Goal: Task Accomplishment & Management: Use online tool/utility

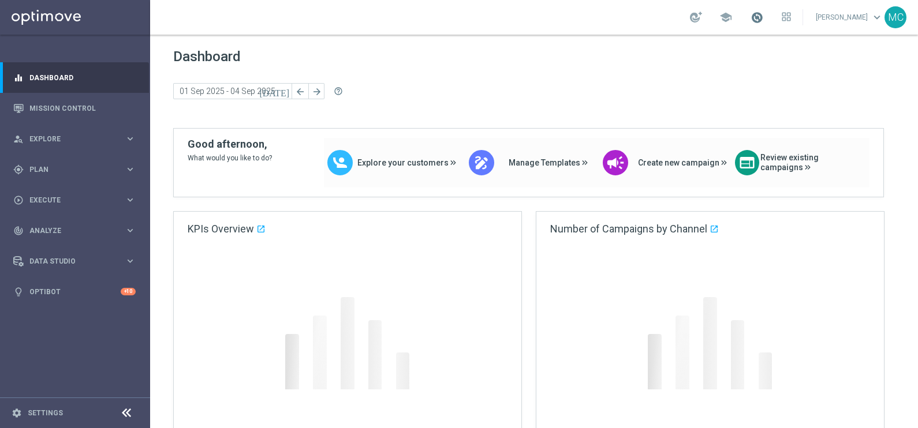
click at [763, 18] on span at bounding box center [757, 17] width 13 height 13
click at [763, 16] on span at bounding box center [757, 17] width 13 height 13
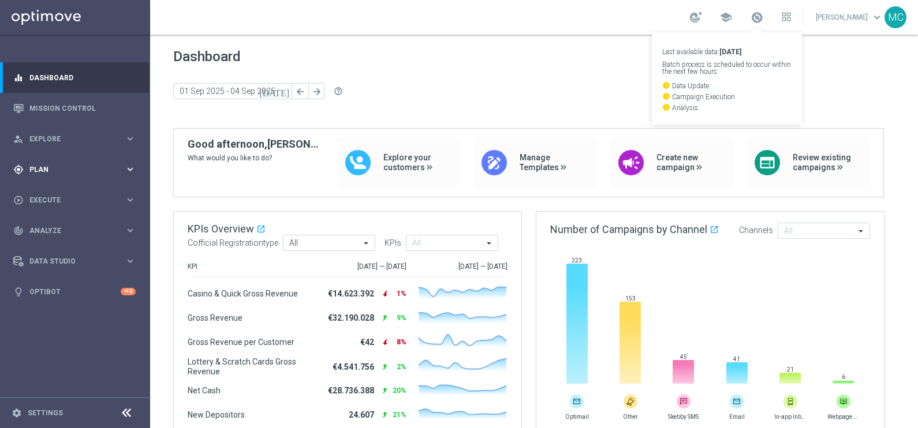
click at [127, 172] on icon "keyboard_arrow_right" at bounding box center [130, 169] width 11 height 11
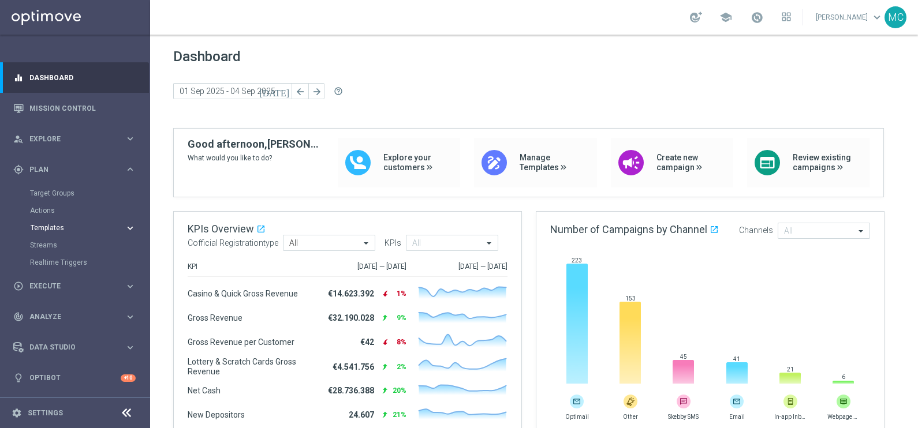
click at [53, 229] on span "Templates" at bounding box center [72, 228] width 83 height 7
click at [53, 245] on link "Optimail" at bounding box center [78, 245] width 84 height 9
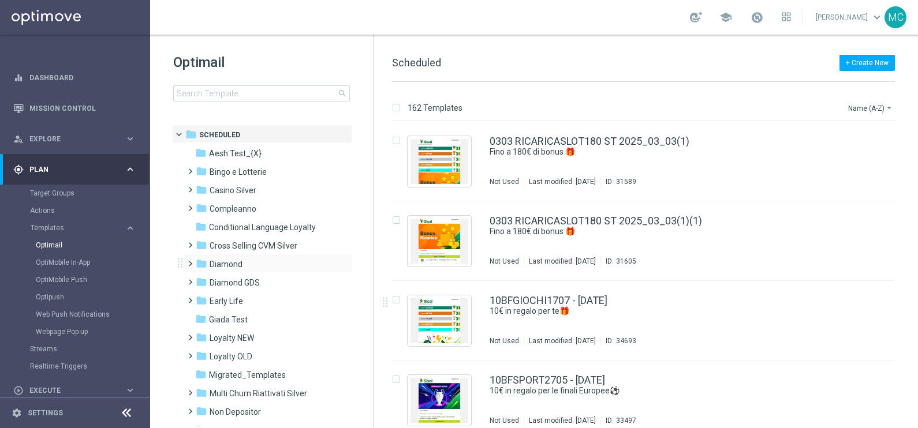
click at [191, 260] on span at bounding box center [187, 258] width 5 height 5
click at [202, 296] on span at bounding box center [199, 295] width 5 height 5
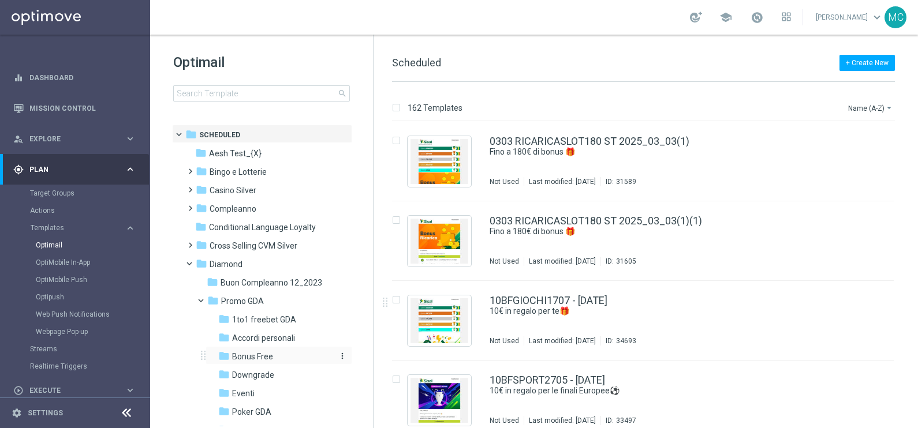
scroll to position [72, 0]
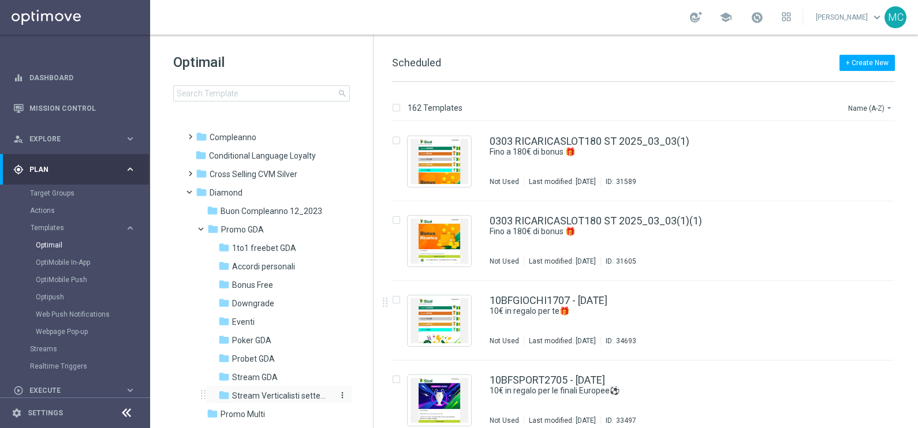
click at [250, 391] on span "Stream Verticalisti settembre 2025" at bounding box center [282, 396] width 100 height 10
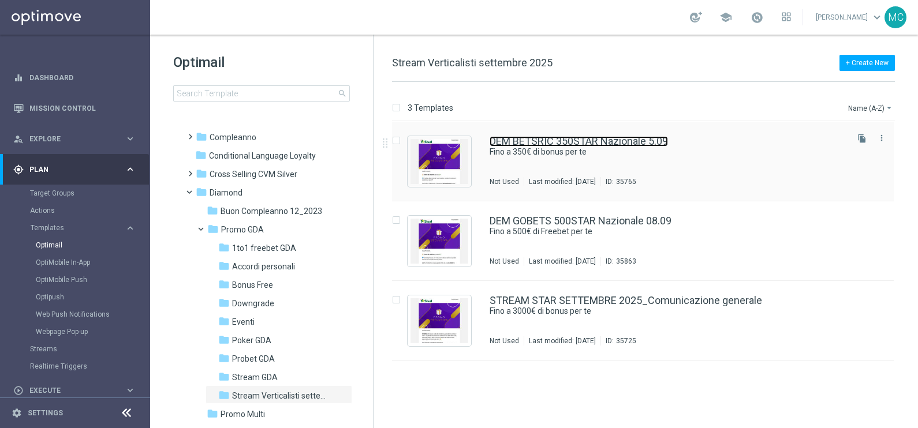
click at [553, 141] on link "DEM BETSRIC 350STAR Nazionale 5.09" at bounding box center [579, 141] width 178 height 10
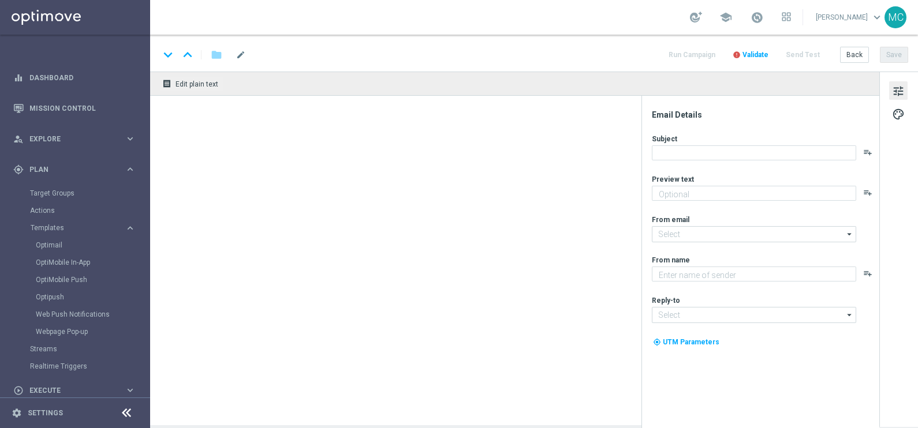
type textarea "🏆 Un mese [PERSON_NAME]. Solo su SISAL."
type textarea "Sisal"
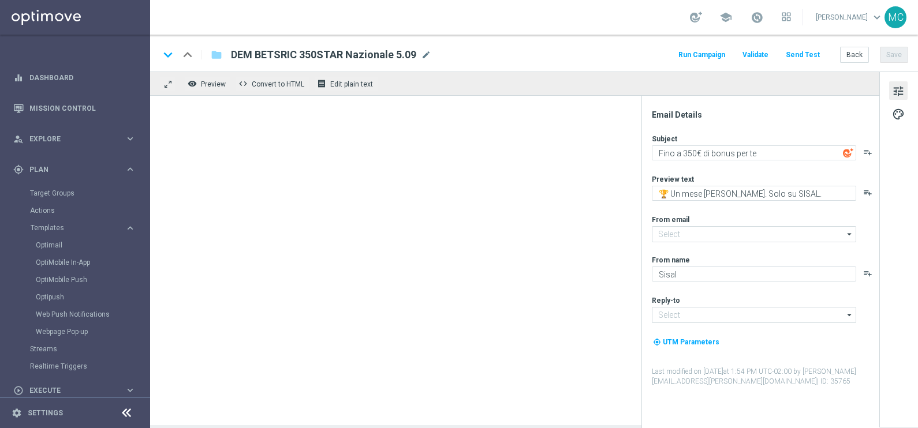
type input "[EMAIL_ADDRESS][DOMAIN_NAME]"
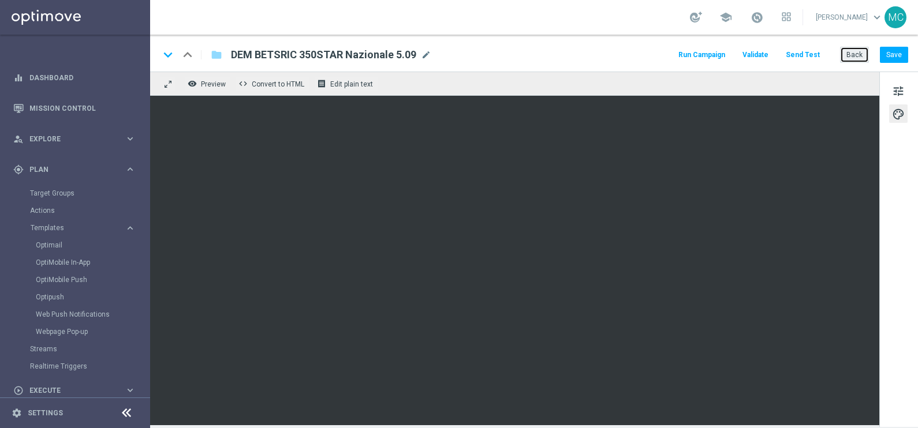
click at [855, 55] on button "Back" at bounding box center [854, 55] width 29 height 16
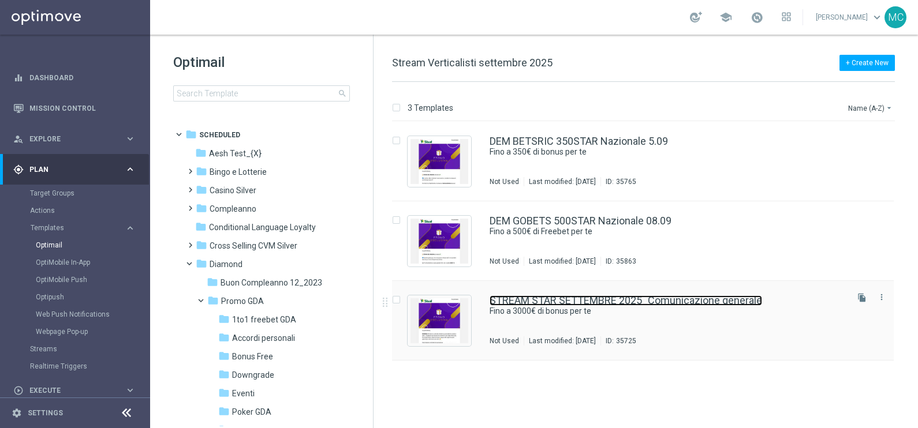
click at [556, 302] on link "STREAM STAR SETTEMBRE 2025_Comunicazione generale" at bounding box center [626, 301] width 273 height 10
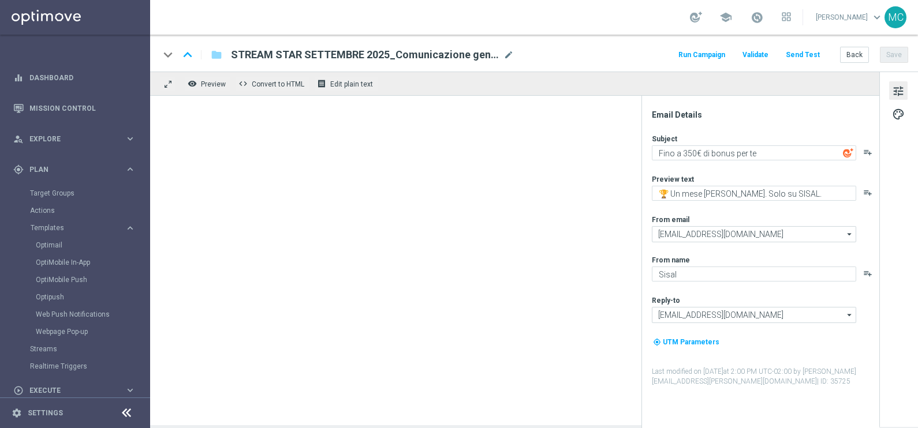
type textarea "Fino a 3000€ di bonus per te"
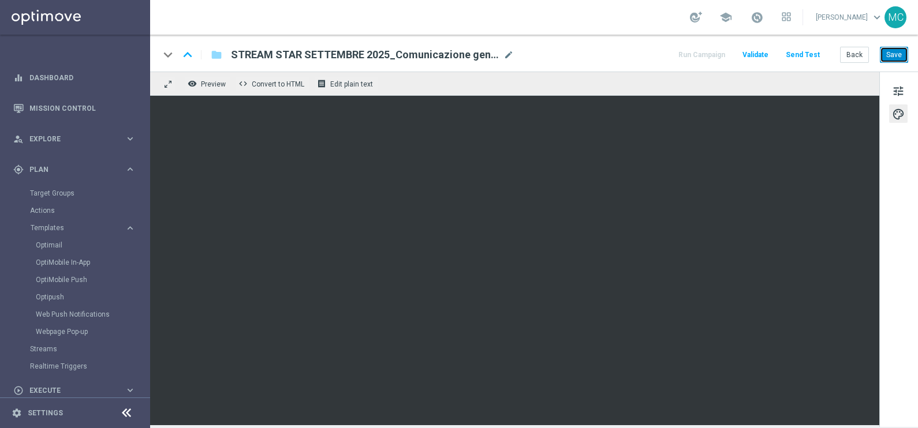
click at [896, 52] on button "Save" at bounding box center [894, 55] width 28 height 16
click at [852, 60] on button "Back" at bounding box center [854, 55] width 29 height 16
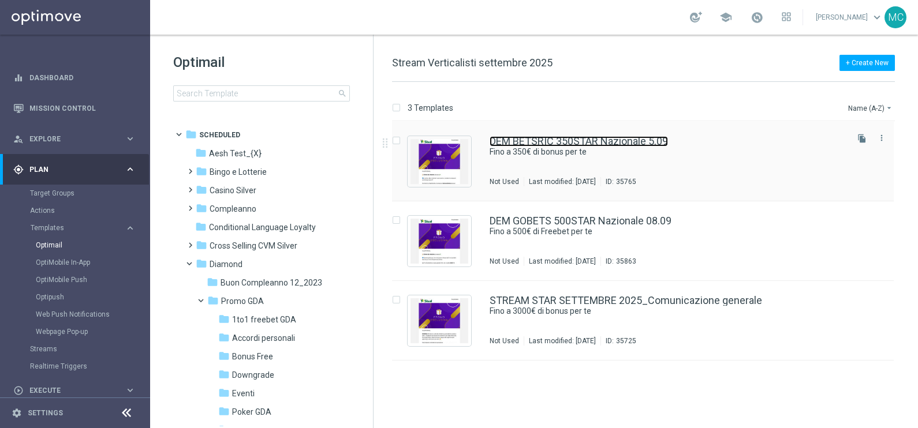
click at [569, 143] on link "DEM BETSRIC 350STAR Nazionale 5.09" at bounding box center [579, 141] width 178 height 10
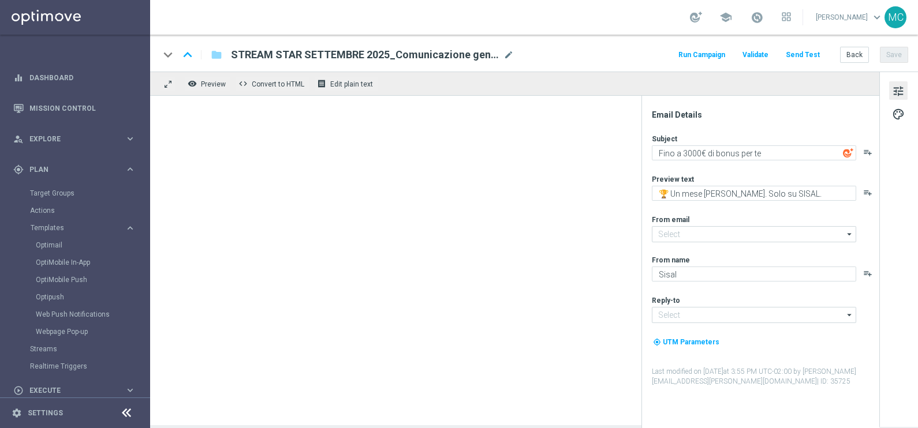
type textarea "Fino a 350€ di bonus per te"
type input "[EMAIL_ADDRESS][DOMAIN_NAME]"
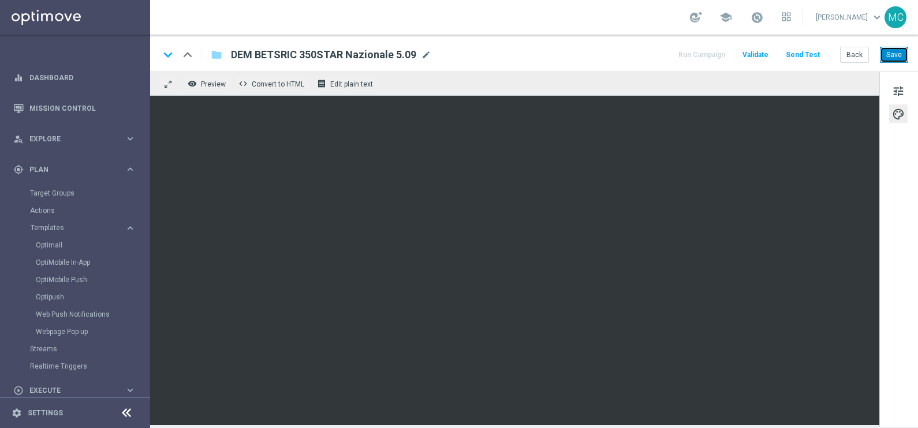
click at [888, 50] on button "Save" at bounding box center [894, 55] width 28 height 16
click at [763, 18] on span at bounding box center [757, 17] width 13 height 13
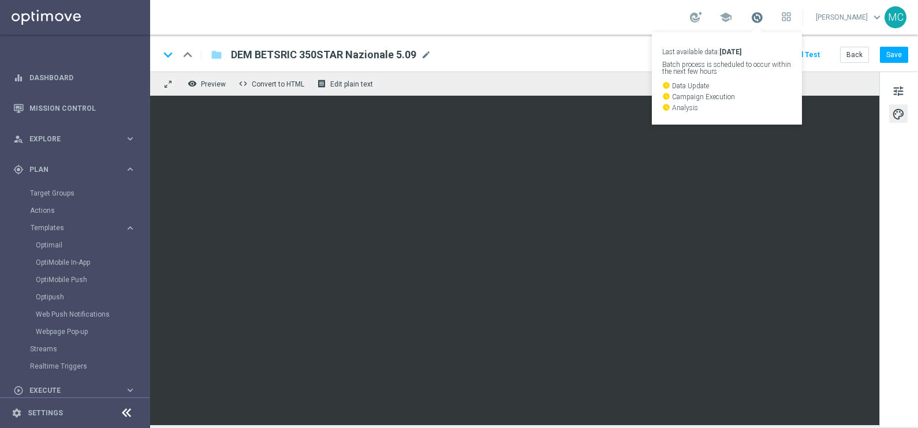
click at [763, 18] on span at bounding box center [757, 17] width 13 height 13
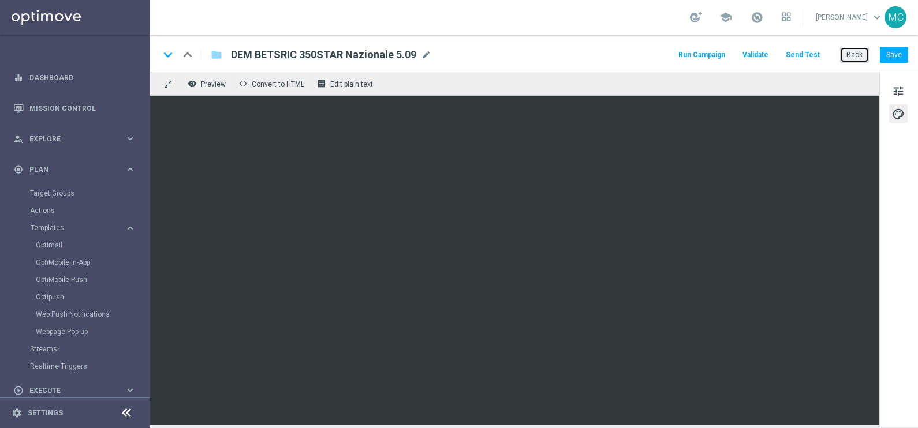
click at [851, 61] on button "Back" at bounding box center [854, 55] width 29 height 16
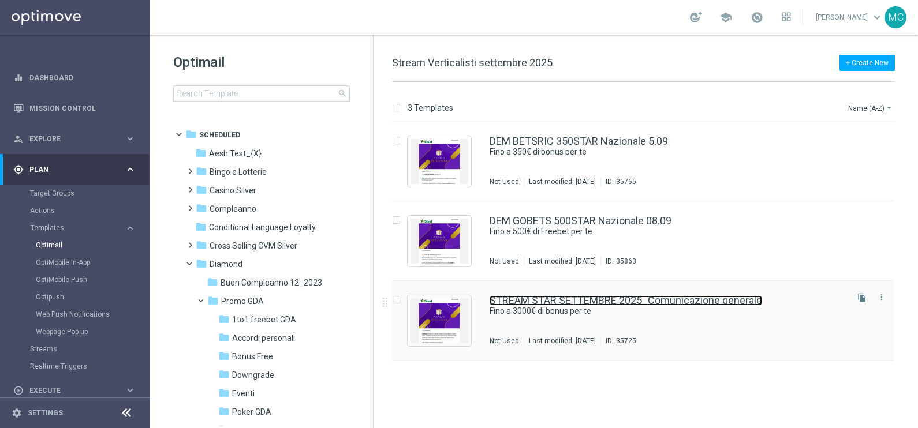
click at [579, 301] on link "STREAM STAR SETTEMBRE 2025_Comunicazione generale" at bounding box center [626, 301] width 273 height 10
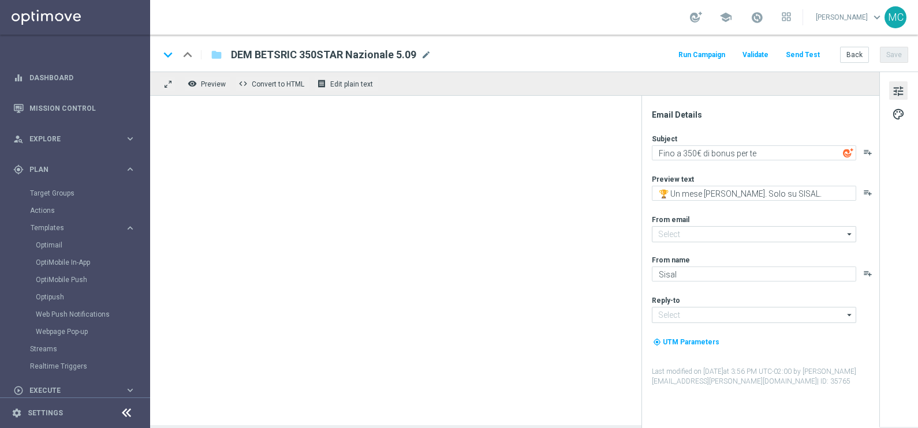
type input "[EMAIL_ADDRESS][DOMAIN_NAME]"
type textarea "Fino a 3000€ di bonus per te"
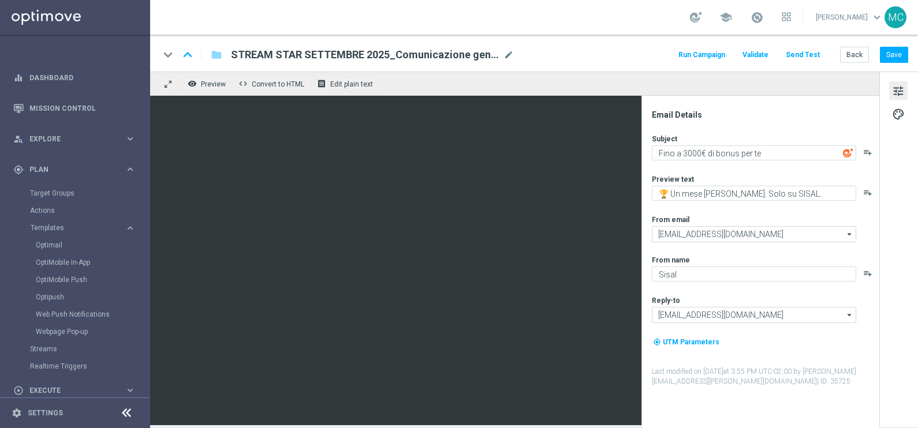
click at [897, 309] on div "tune palette" at bounding box center [899, 250] width 39 height 356
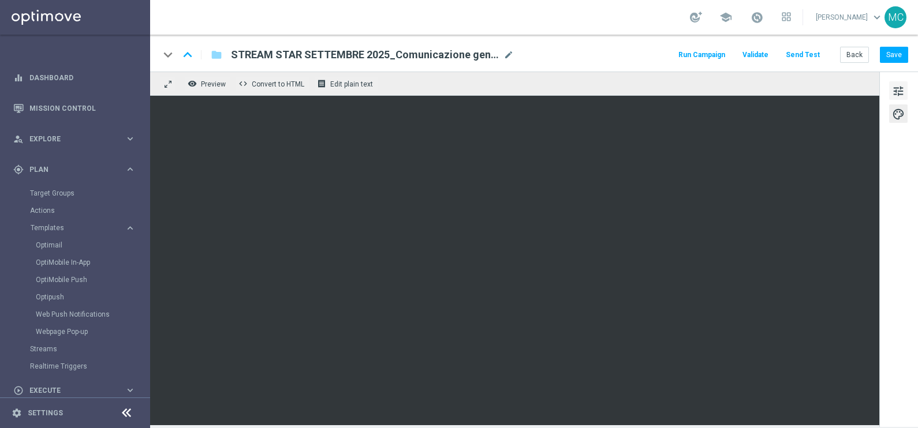
click at [896, 90] on span "tune" at bounding box center [898, 91] width 13 height 15
drag, startPoint x: 892, startPoint y: 50, endPoint x: 878, endPoint y: 50, distance: 13.9
click at [892, 50] on button "Save" at bounding box center [894, 55] width 28 height 16
click at [890, 56] on button "Save" at bounding box center [894, 55] width 28 height 16
click at [694, 58] on button "Run Campaign" at bounding box center [702, 55] width 50 height 16
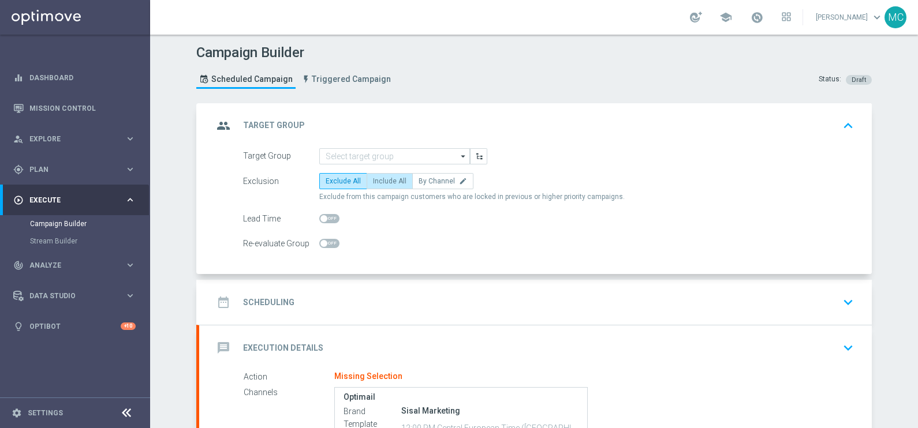
drag, startPoint x: 375, startPoint y: 181, endPoint x: 389, endPoint y: 176, distance: 14.1
click at [375, 180] on span "Include All" at bounding box center [389, 181] width 33 height 8
click at [375, 180] on input "Include All" at bounding box center [377, 184] width 8 height 8
radio input "true"
click at [479, 155] on button "button" at bounding box center [478, 156] width 17 height 16
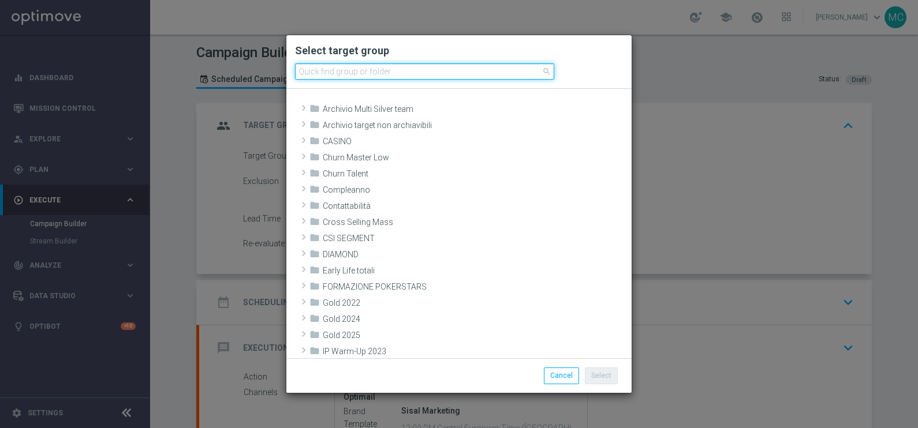
click at [407, 72] on input at bounding box center [424, 72] width 259 height 16
click at [691, 163] on modal-container "Select target group search folder Archivio Multi Silver team" at bounding box center [459, 214] width 918 height 428
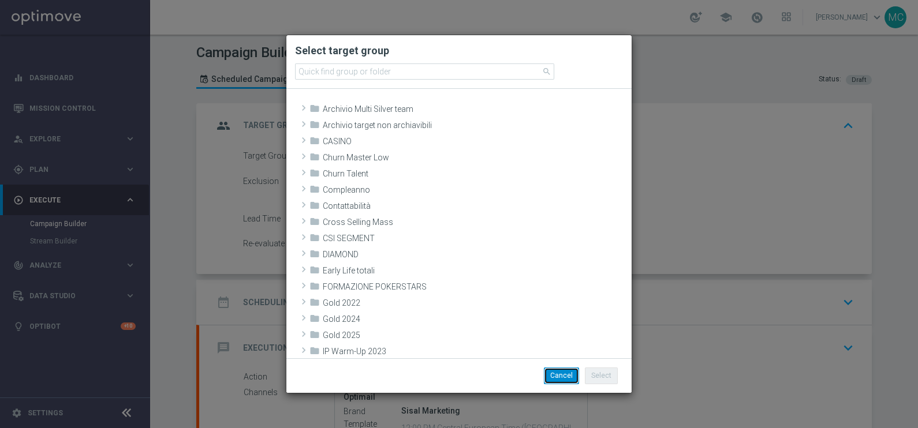
click at [564, 376] on button "Cancel" at bounding box center [561, 376] width 35 height 16
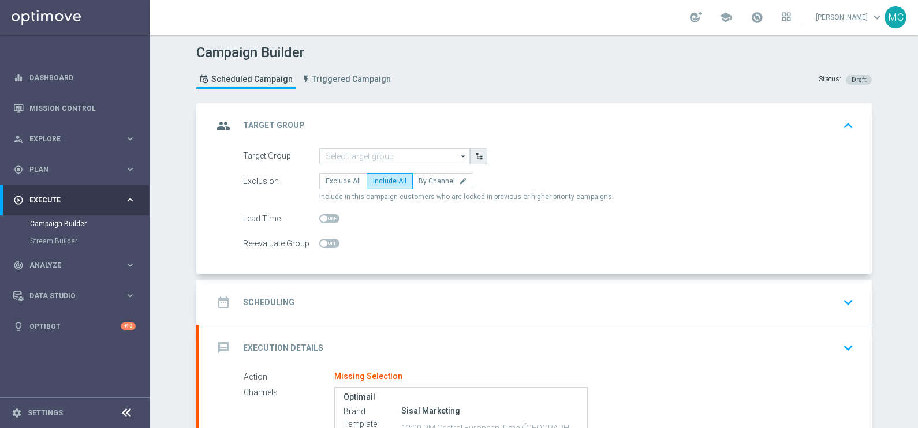
click at [479, 151] on button "button" at bounding box center [478, 156] width 17 height 16
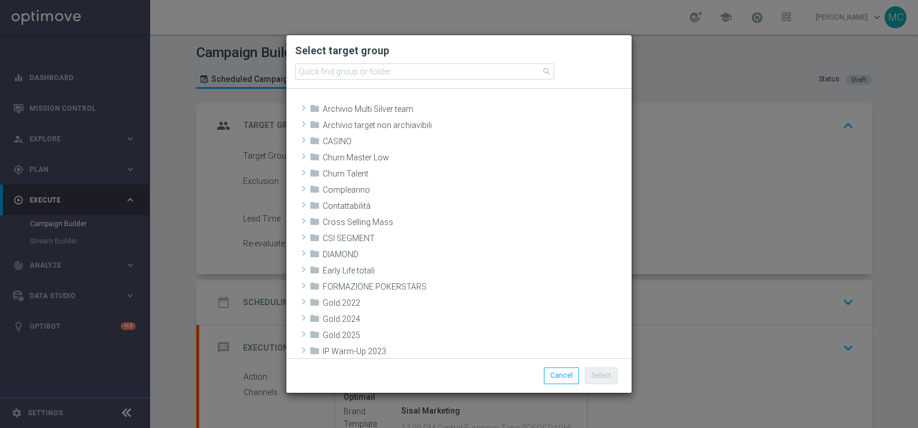
click at [761, 158] on modal-container "Select target group search folder Archivio Multi Silver team" at bounding box center [459, 214] width 918 height 428
drag, startPoint x: 576, startPoint y: 377, endPoint x: 569, endPoint y: 372, distance: 7.9
click at [575, 377] on button "Cancel" at bounding box center [561, 376] width 35 height 16
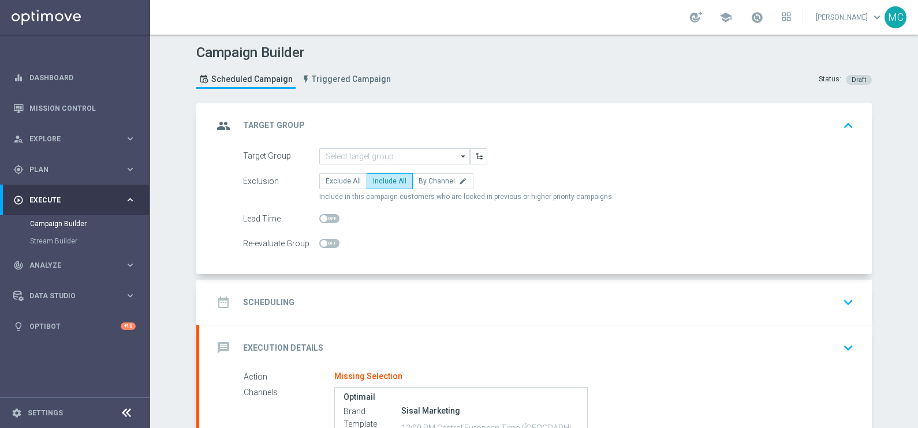
click at [459, 151] on icon "arrow_drop_down" at bounding box center [464, 156] width 12 height 15
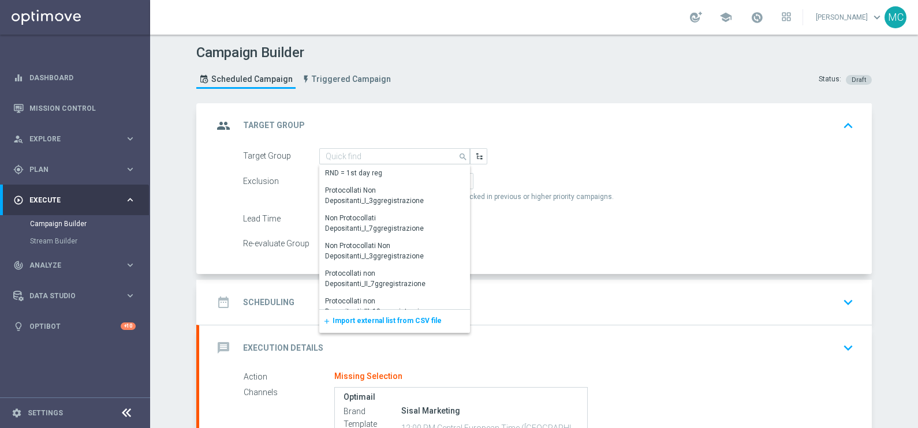
click at [349, 320] on span "Import external list from CSV file" at bounding box center [387, 321] width 109 height 8
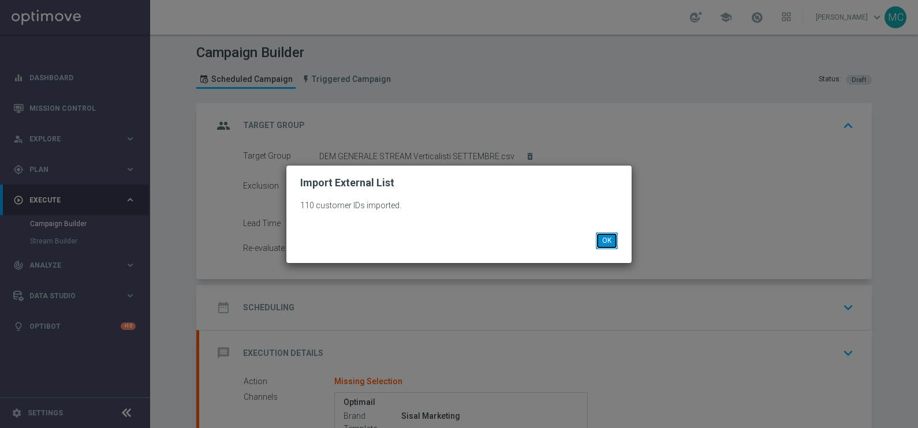
click at [612, 245] on button "OK" at bounding box center [607, 241] width 22 height 16
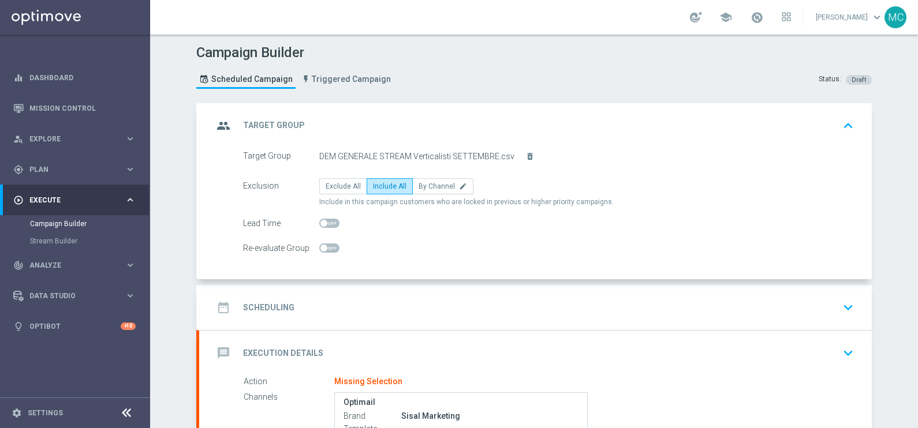
click at [841, 306] on icon "keyboard_arrow_down" at bounding box center [848, 307] width 17 height 17
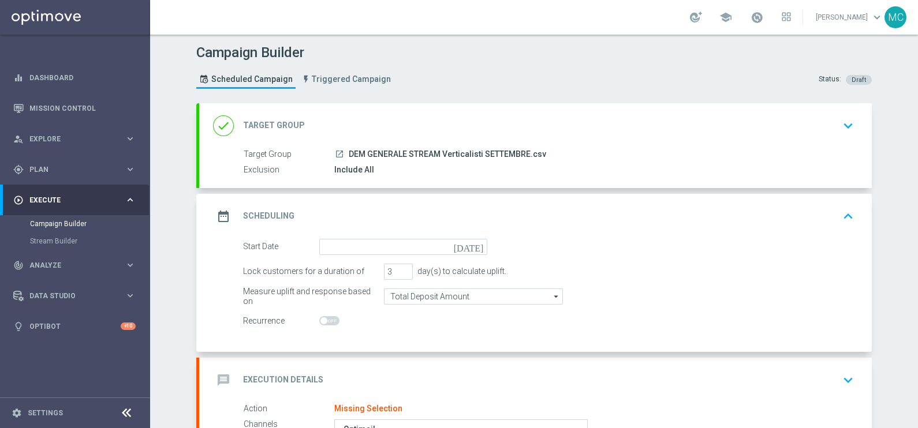
click at [469, 245] on icon "[DATE]" at bounding box center [471, 245] width 34 height 13
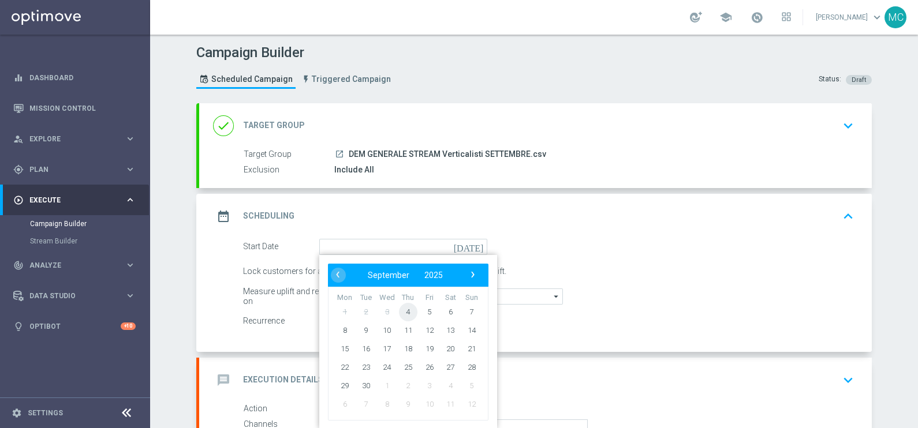
click at [404, 312] on span "4" at bounding box center [408, 312] width 18 height 18
type input "[DATE]"
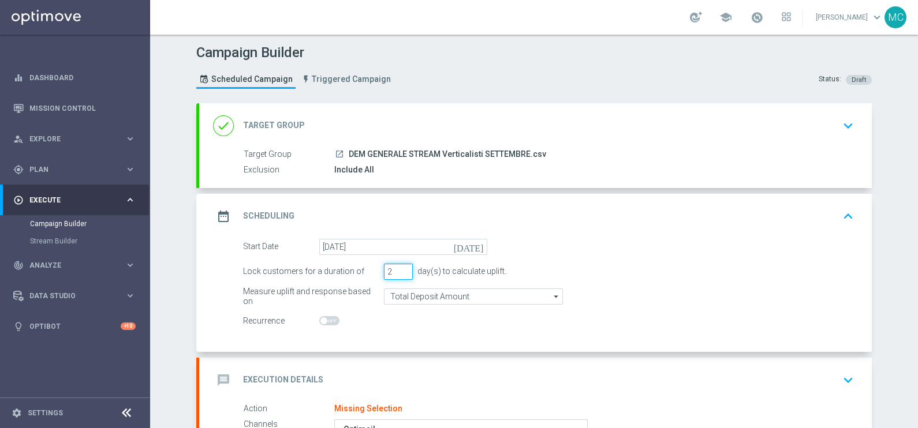
click at [398, 271] on input "2" at bounding box center [398, 272] width 29 height 16
type input "1"
click at [398, 271] on input "1" at bounding box center [398, 272] width 29 height 16
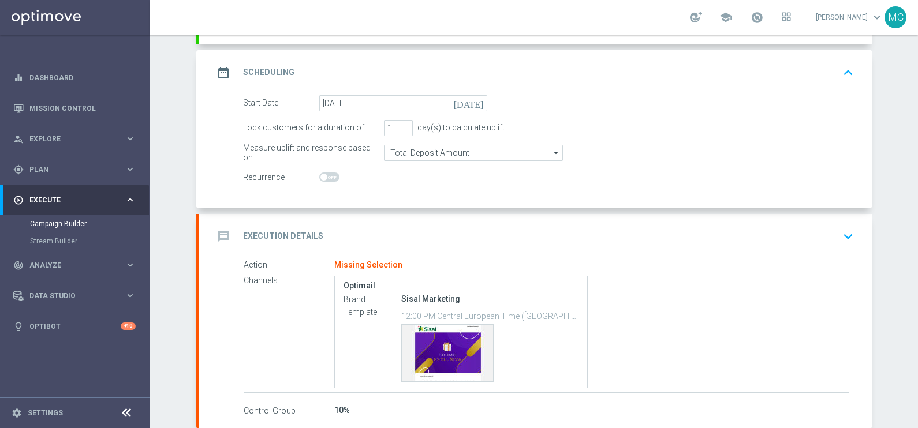
click at [840, 233] on icon "keyboard_arrow_down" at bounding box center [848, 236] width 17 height 17
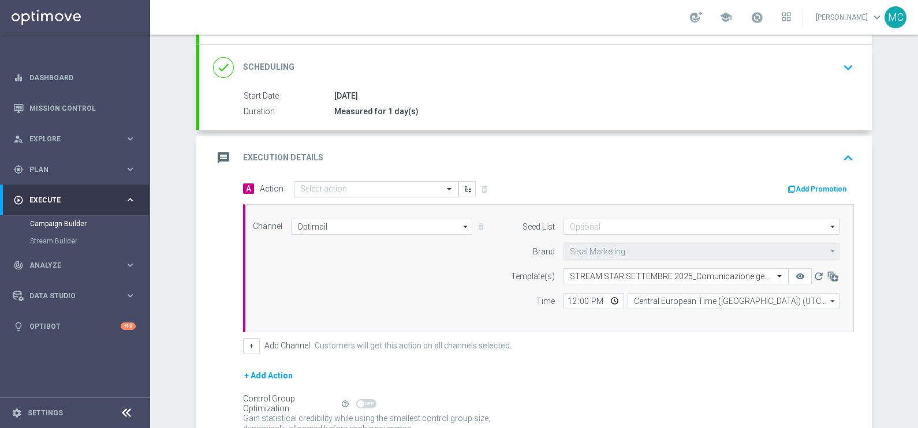
click at [341, 187] on input "text" at bounding box center [364, 190] width 129 height 10
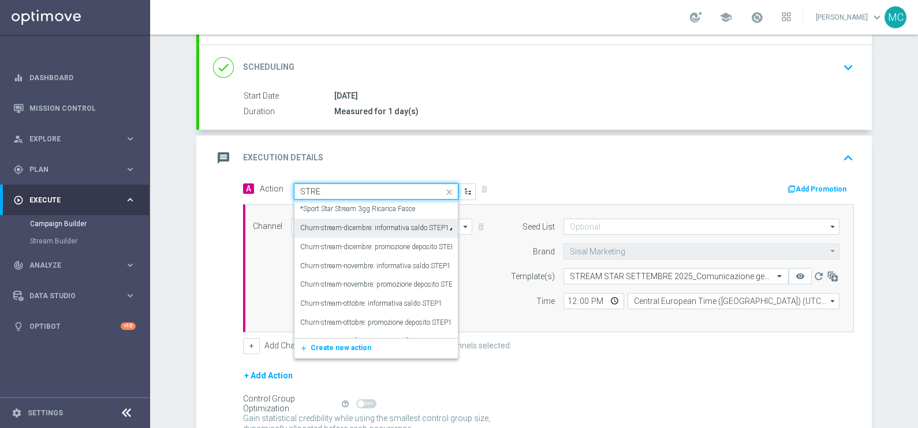
type input "STREA"
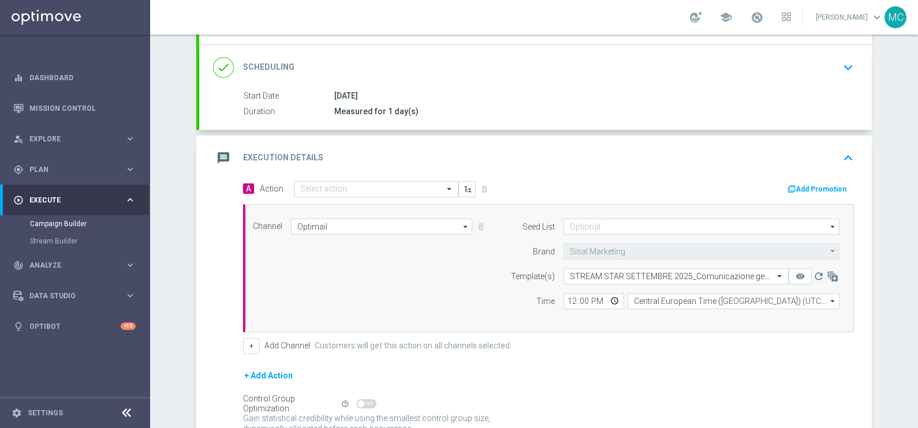
click at [554, 177] on div "message Execution Details keyboard_arrow_up" at bounding box center [535, 158] width 673 height 45
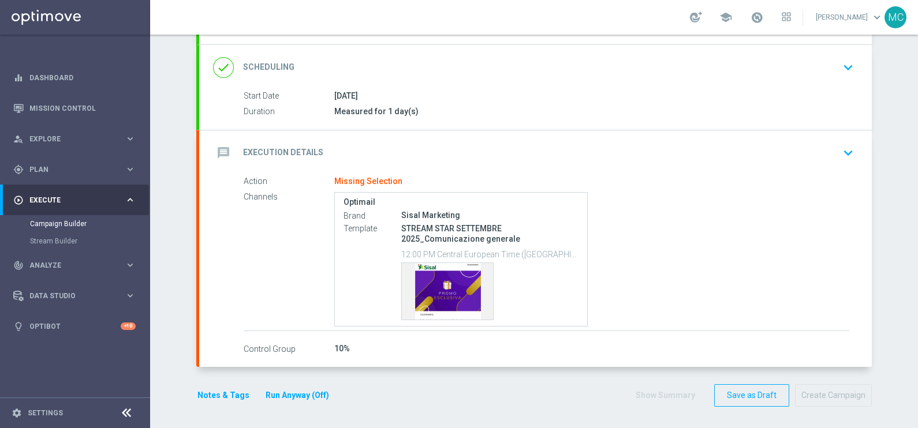
scroll to position [143, 0]
click at [840, 72] on icon "keyboard_arrow_down" at bounding box center [848, 67] width 17 height 17
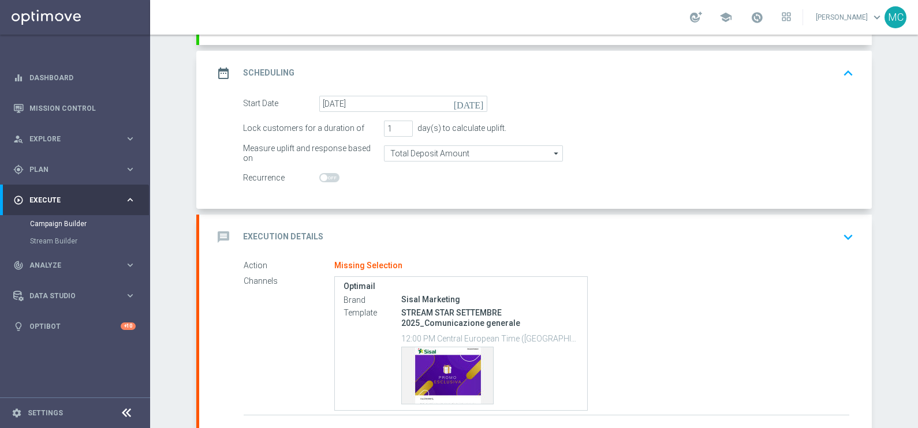
click at [841, 234] on icon "keyboard_arrow_down" at bounding box center [848, 237] width 17 height 17
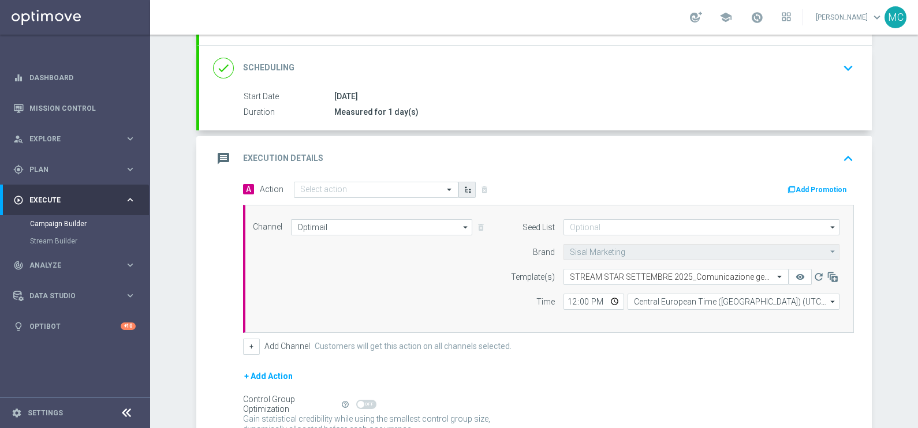
click at [464, 188] on icon "button" at bounding box center [468, 190] width 8 height 8
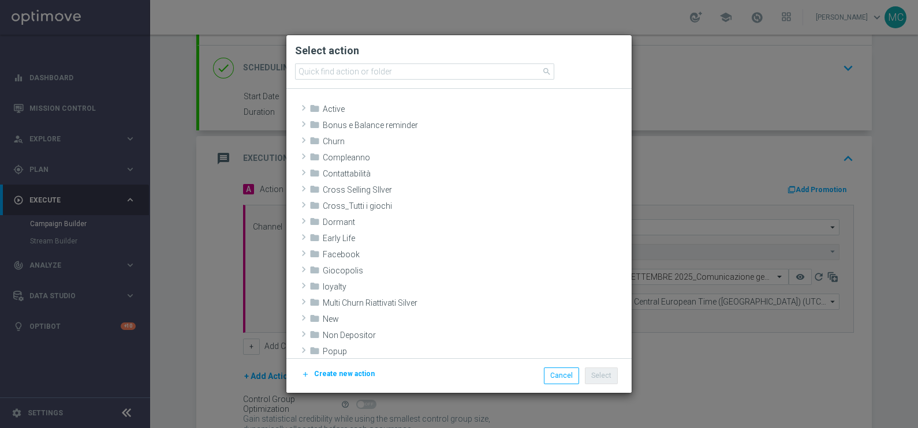
click at [335, 372] on span "Create new action" at bounding box center [344, 374] width 61 height 8
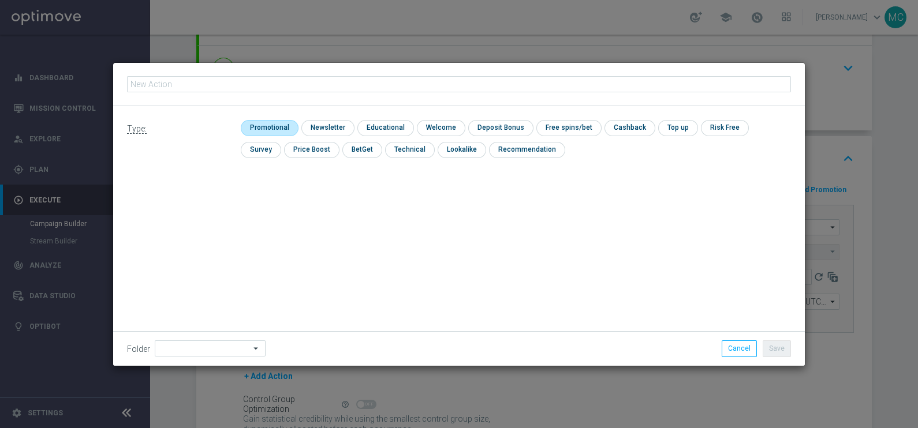
click at [260, 127] on input "checkbox" at bounding box center [268, 128] width 55 height 16
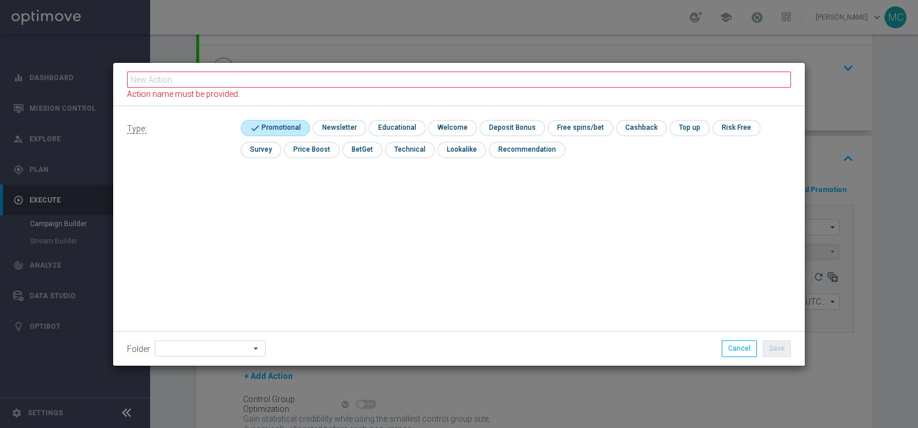
click at [280, 121] on input "checkbox" at bounding box center [274, 128] width 66 height 16
checkbox input "false"
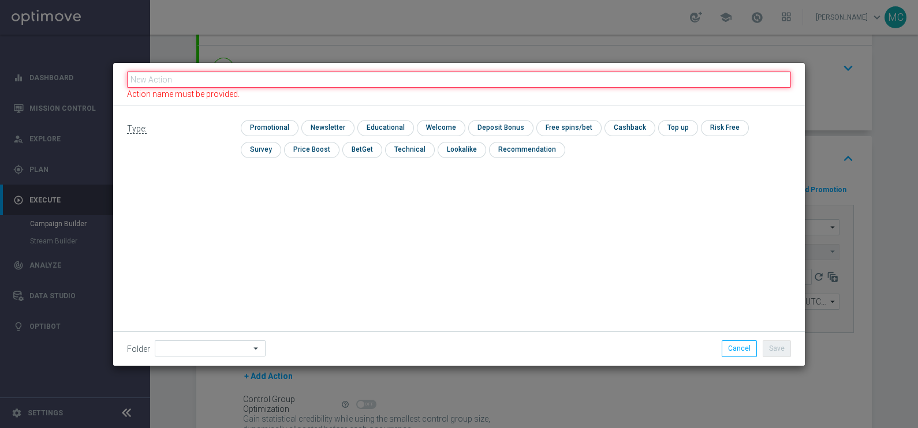
click at [244, 82] on input "text" at bounding box center [459, 80] width 664 height 16
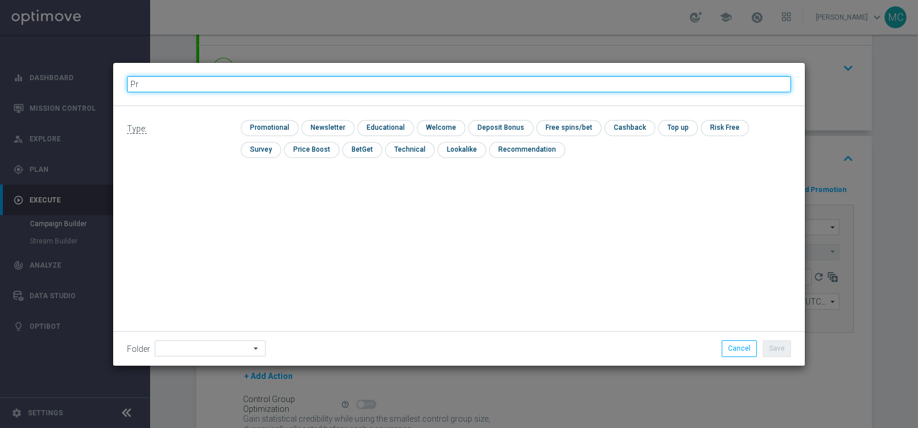
type input "P"
type input "Stream Star Verticali Sport"
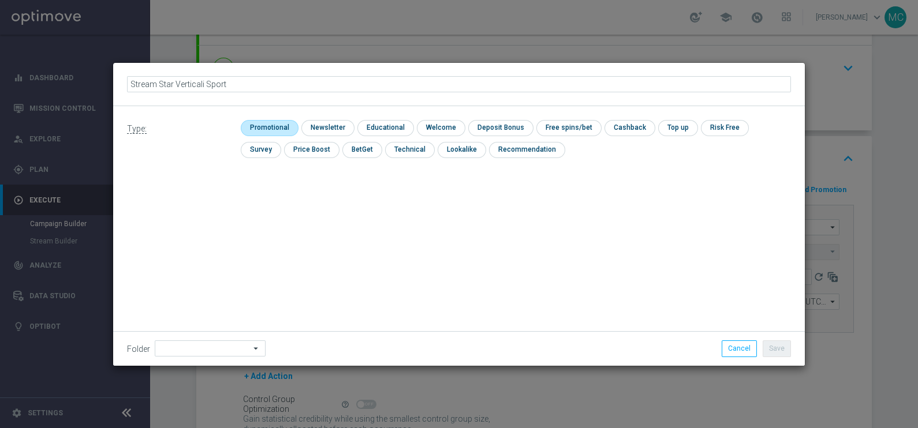
click at [275, 128] on input "checkbox" at bounding box center [268, 128] width 55 height 16
checkbox input "true"
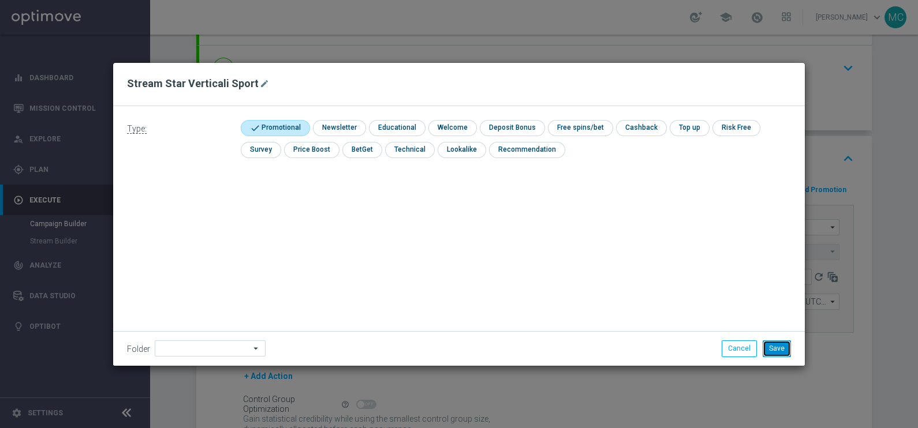
click at [779, 349] on button "Save" at bounding box center [777, 349] width 28 height 16
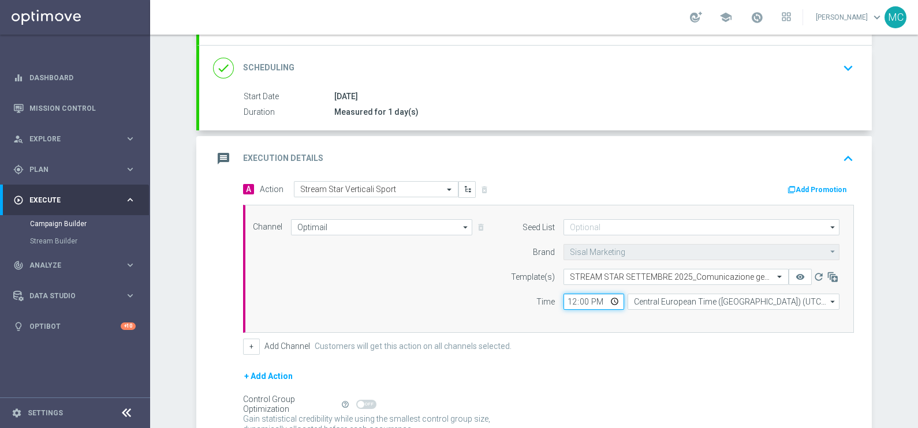
click at [599, 300] on input "12:00" at bounding box center [594, 302] width 61 height 16
type input "17:00"
click at [680, 363] on form "A Action Select action Stream Star Verticali Sport delete_forever Add Promotion…" at bounding box center [548, 321] width 611 height 280
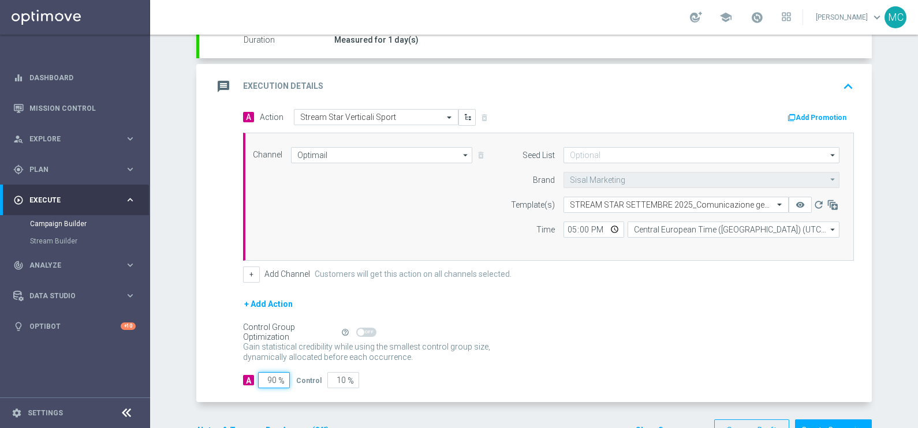
drag, startPoint x: 260, startPoint y: 378, endPoint x: 303, endPoint y: 367, distance: 43.4
click at [303, 374] on div "A 90 % Control 10 %" at bounding box center [548, 380] width 611 height 16
type input "1"
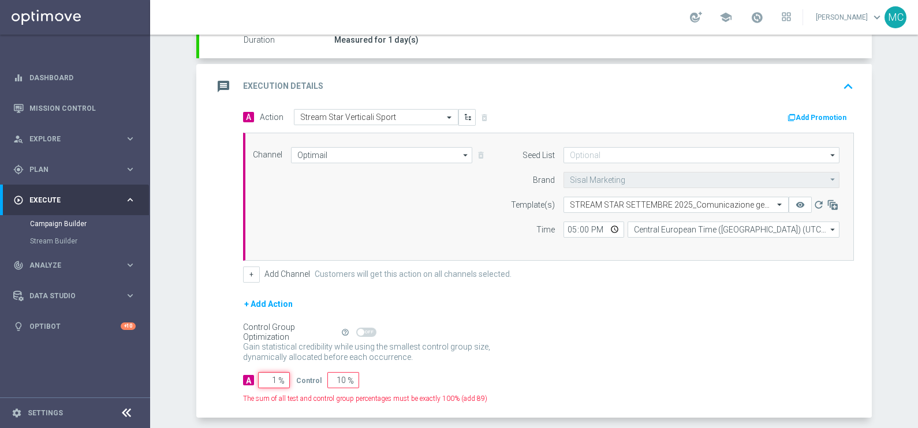
type input "99"
type input "10"
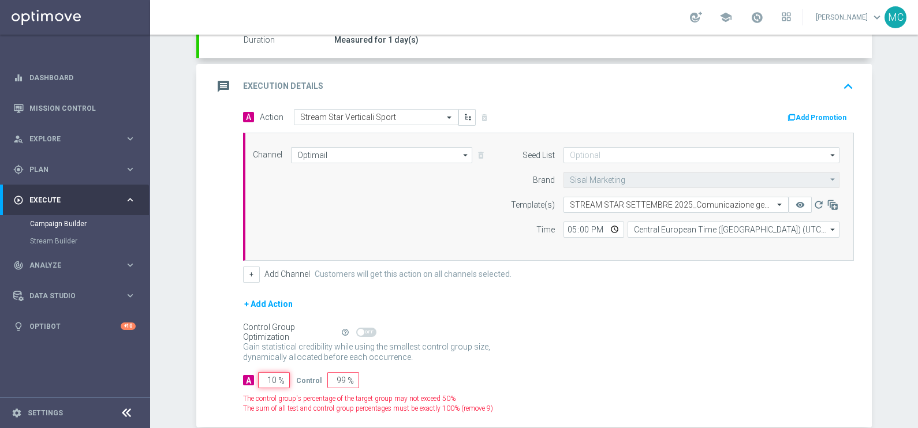
type input "90"
type input "100"
type input "0"
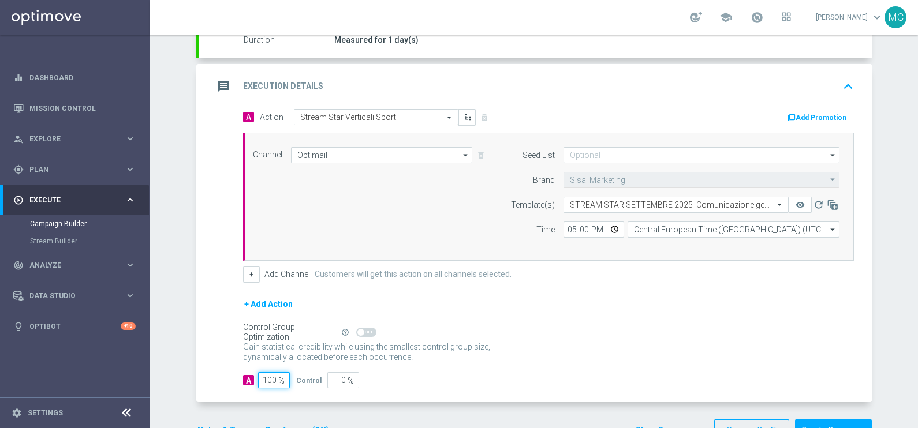
type input "100"
click at [561, 352] on div "Gain statistical credibility while using the smallest control group size, dynam…" at bounding box center [548, 353] width 611 height 28
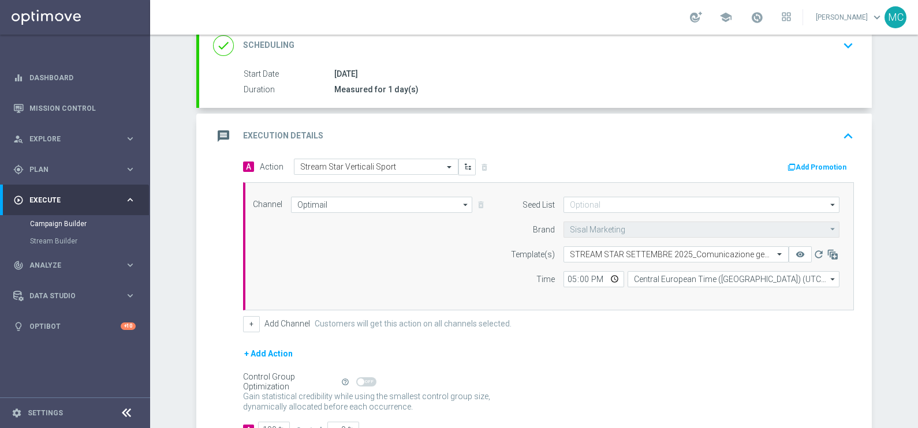
scroll to position [143, 0]
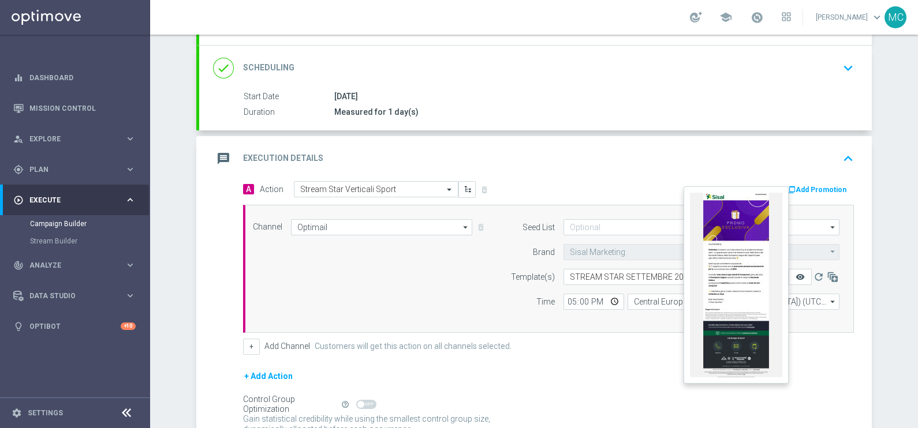
click at [797, 273] on icon "remove_red_eye" at bounding box center [800, 277] width 9 height 9
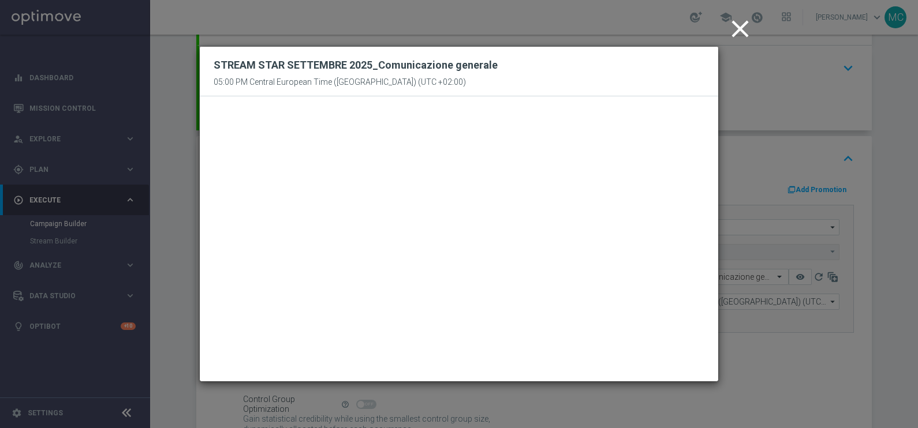
click at [739, 35] on icon "close" at bounding box center [740, 28] width 29 height 29
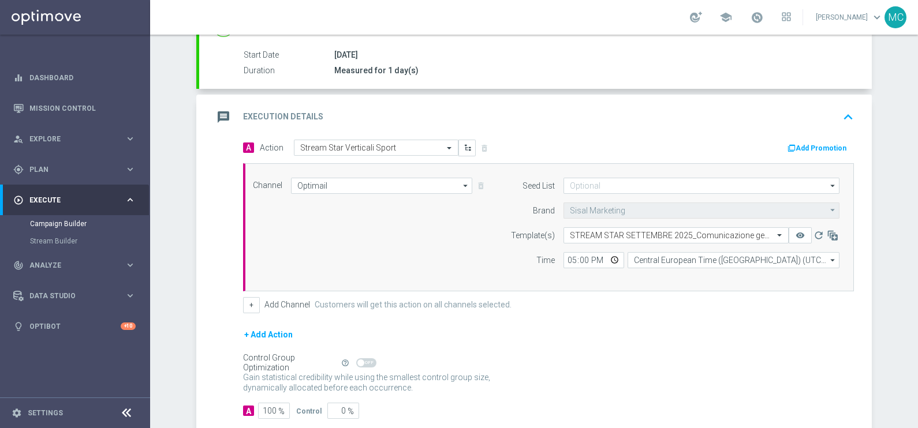
scroll to position [249, 0]
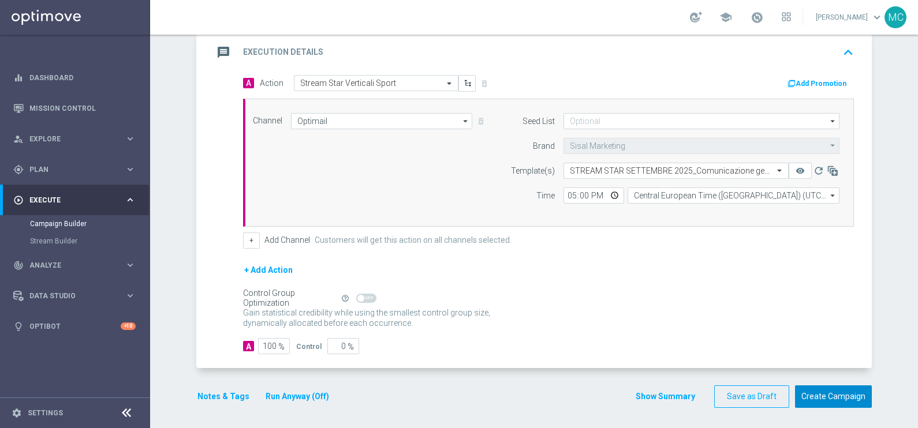
click at [819, 394] on button "Create Campaign" at bounding box center [833, 397] width 77 height 23
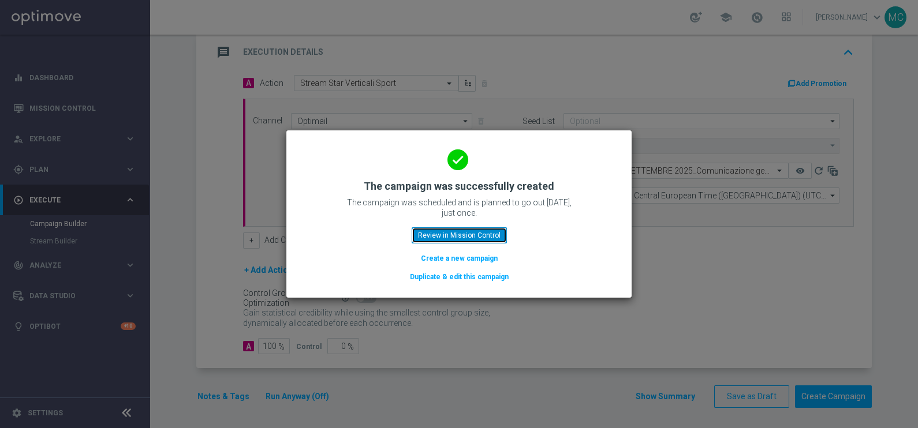
click at [436, 236] on button "Review in Mission Control" at bounding box center [459, 236] width 95 height 16
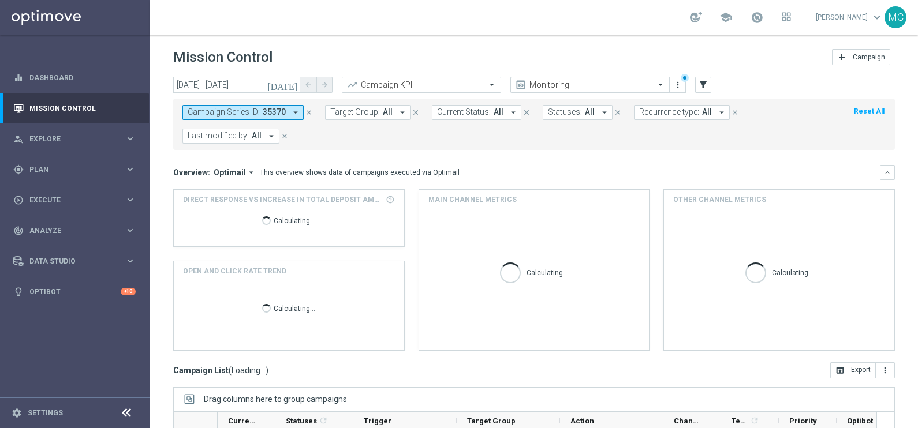
scroll to position [144, 0]
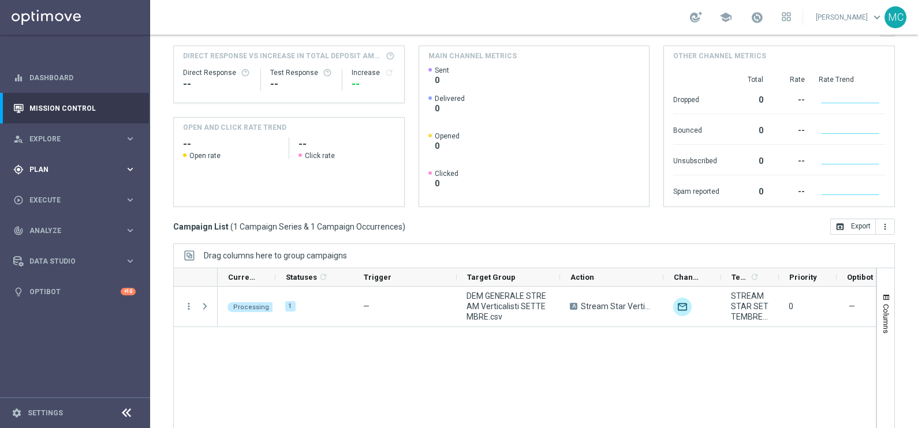
click at [133, 168] on icon "keyboard_arrow_right" at bounding box center [130, 169] width 11 height 11
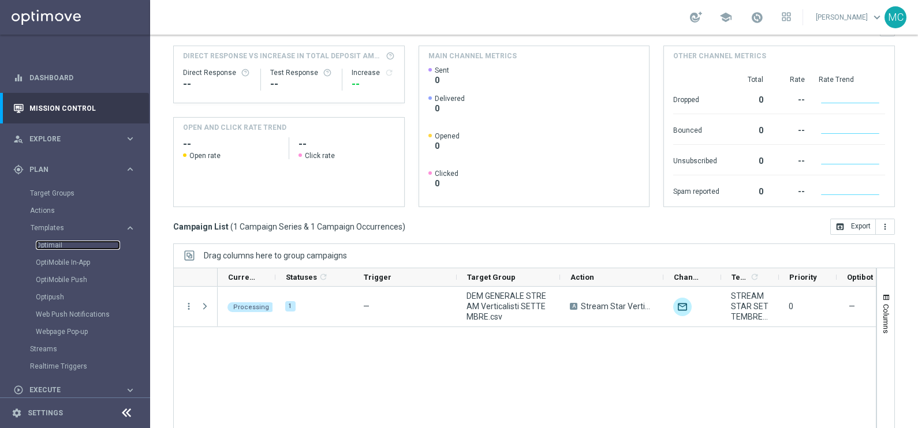
drag, startPoint x: 58, startPoint y: 247, endPoint x: 46, endPoint y: 273, distance: 28.4
click at [58, 247] on link "Optimail" at bounding box center [78, 245] width 84 height 9
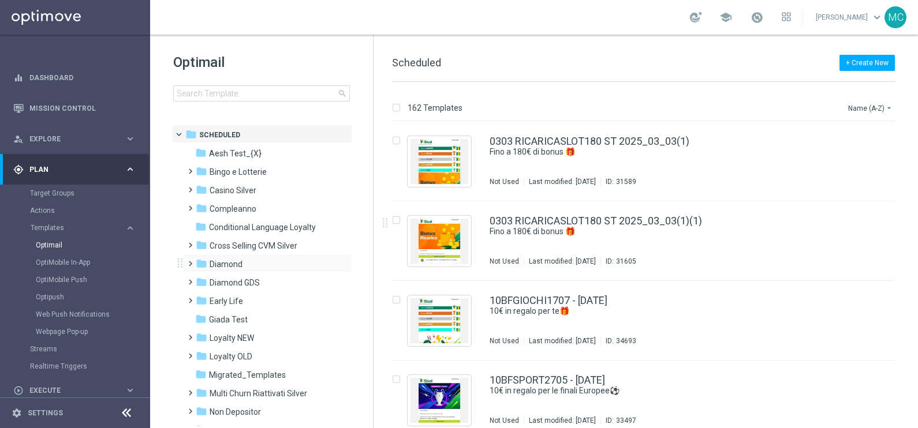
click at [191, 261] on span at bounding box center [187, 258] width 5 height 5
click at [200, 297] on span at bounding box center [199, 295] width 5 height 5
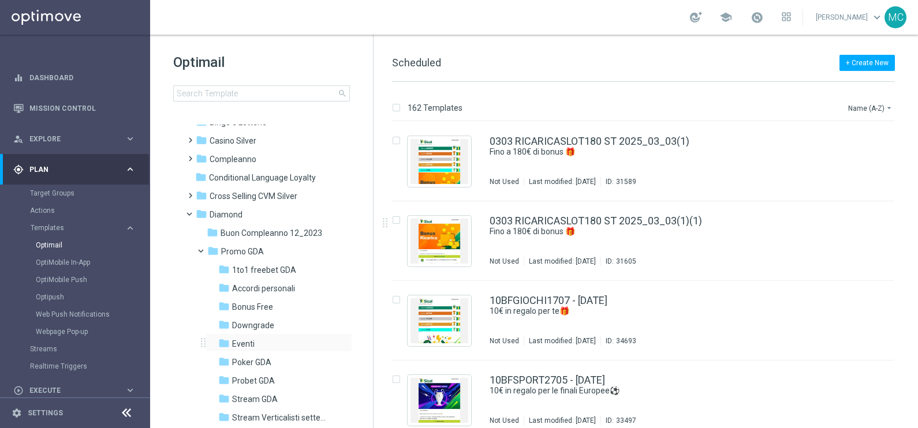
scroll to position [72, 0]
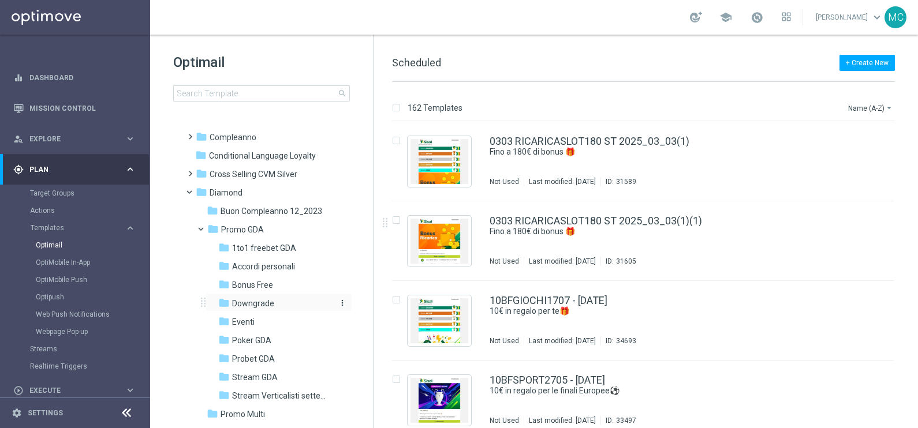
click at [225, 303] on icon "folder" at bounding box center [224, 303] width 12 height 12
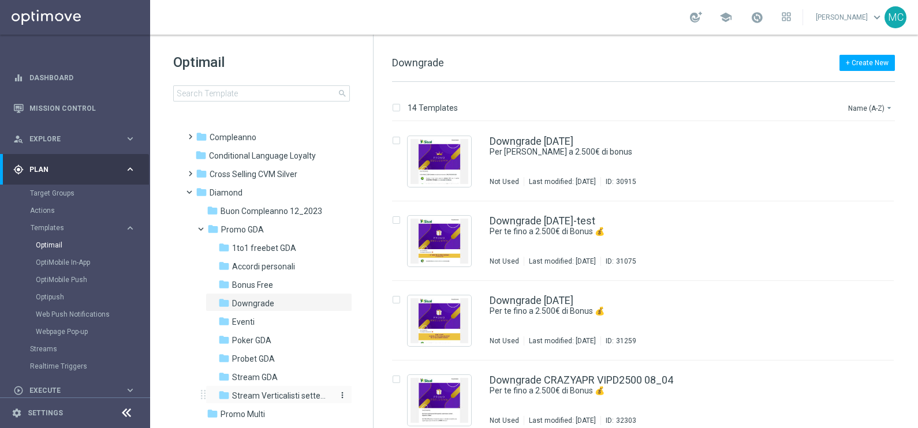
click at [252, 391] on span "Stream Verticalisti settembre 2025" at bounding box center [282, 396] width 100 height 10
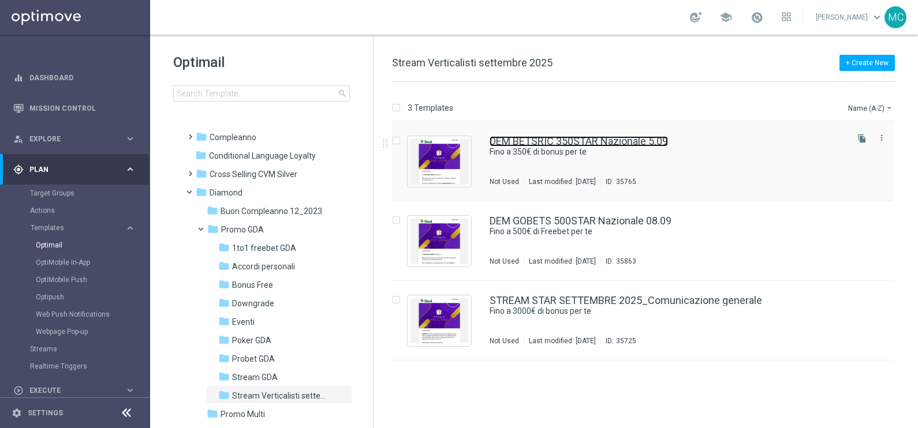
click at [554, 143] on link "DEM BETSRIC 350STAR Nazionale 5.09" at bounding box center [579, 141] width 178 height 10
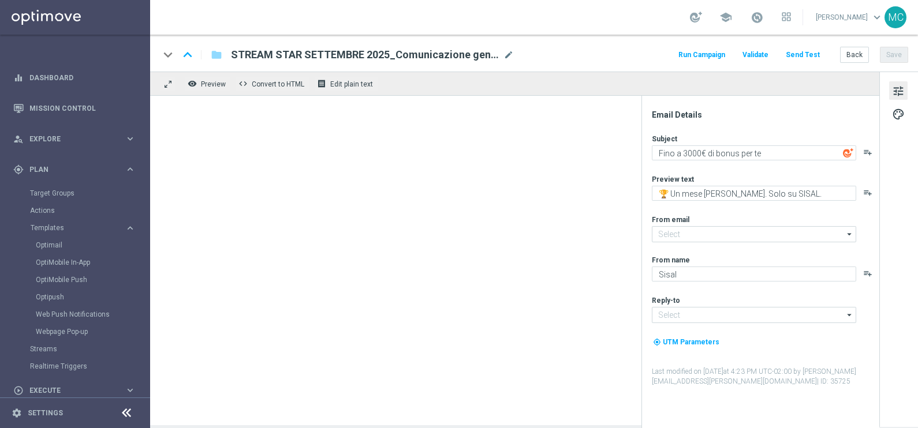
type textarea "Fino a 350€ di bonus per te"
type input "[EMAIL_ADDRESS][DOMAIN_NAME]"
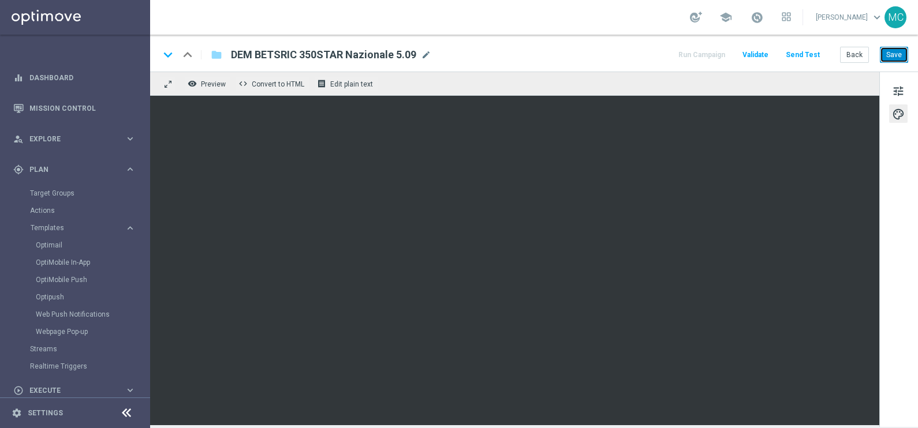
click at [888, 56] on button "Save" at bounding box center [894, 55] width 28 height 16
click at [897, 53] on button "Save" at bounding box center [894, 55] width 28 height 16
click at [856, 53] on button "Back" at bounding box center [854, 55] width 29 height 16
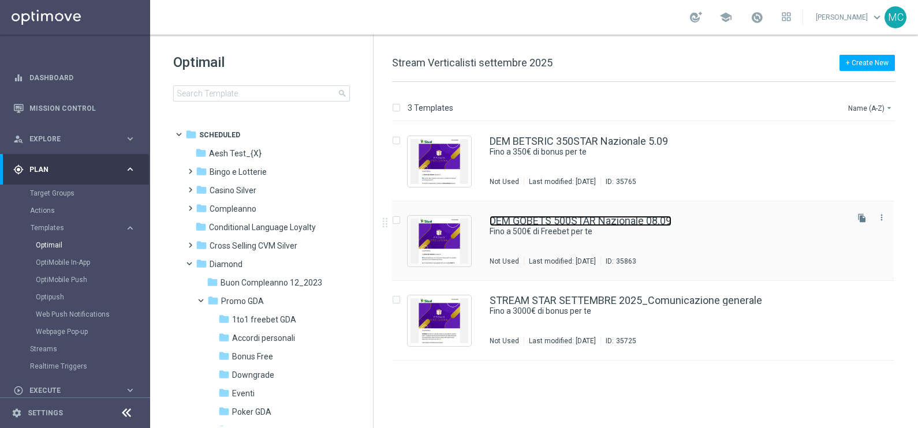
click at [570, 222] on link "DEM GOBETS 500STAR Nazionale 08.09" at bounding box center [581, 221] width 182 height 10
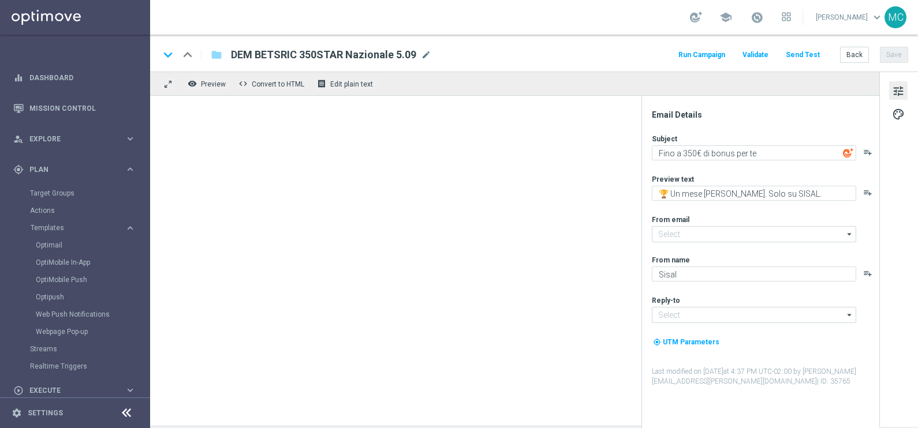
type textarea "Fino a 500€ di Freebet per te"
type input "[EMAIL_ADDRESS][DOMAIN_NAME]"
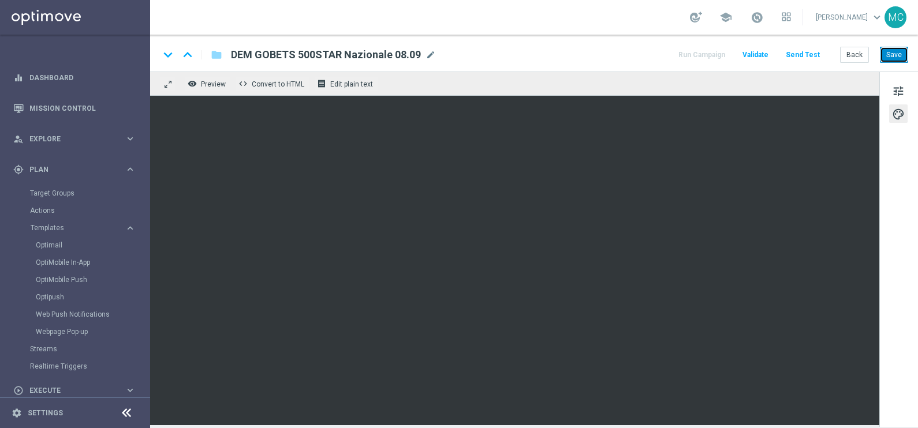
click at [892, 49] on button "Save" at bounding box center [894, 55] width 28 height 16
click at [855, 54] on button "Back" at bounding box center [854, 55] width 29 height 16
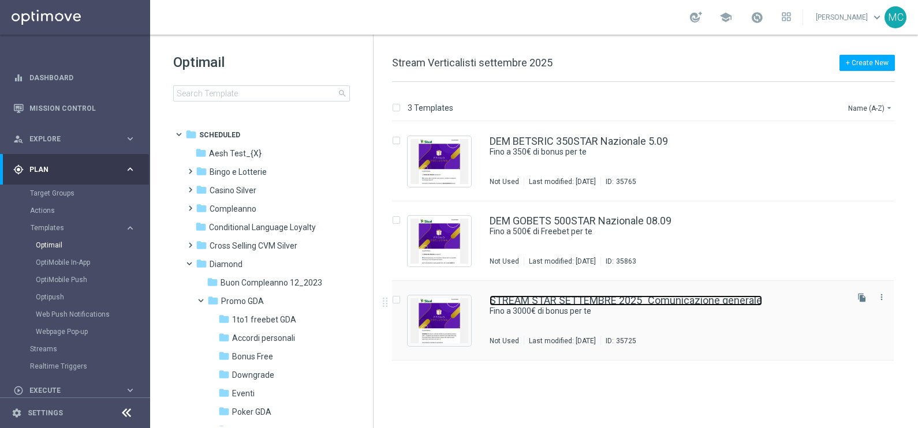
click at [649, 299] on link "STREAM STAR SETTEMBRE 2025_Comunicazione generale" at bounding box center [626, 301] width 273 height 10
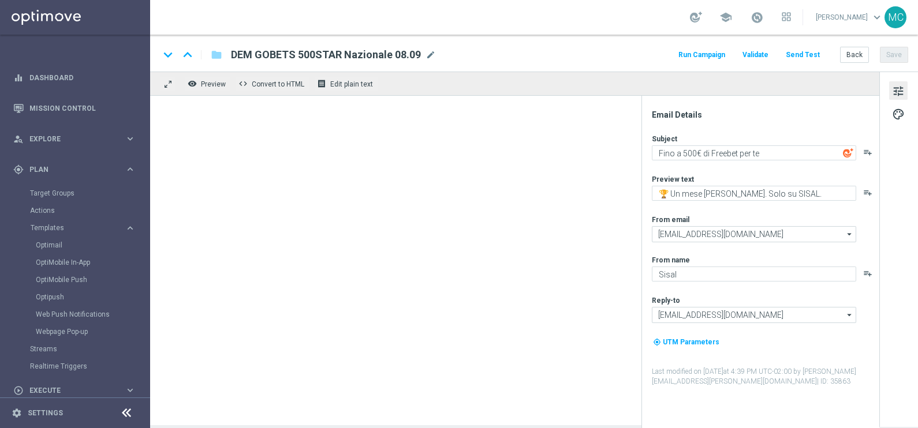
type textarea "Fino a 3000€ di bonus per te"
